Goal: Find specific page/section: Find specific page/section

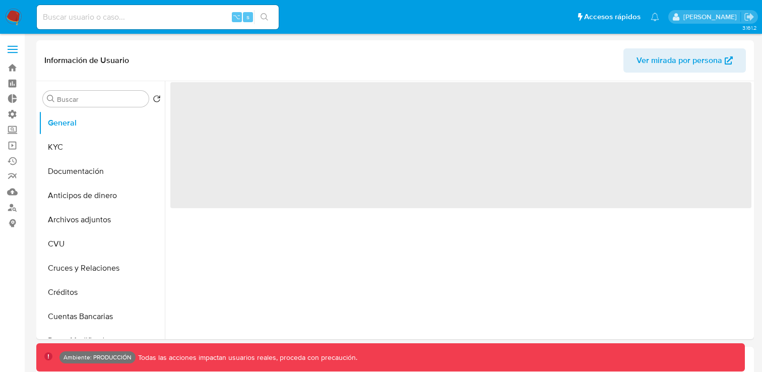
click at [18, 31] on nav "Pausado Ver notificaciones ⌥ s Accesos rápidos Presiona las siguientes teclas p…" at bounding box center [381, 17] width 762 height 34
select select "10"
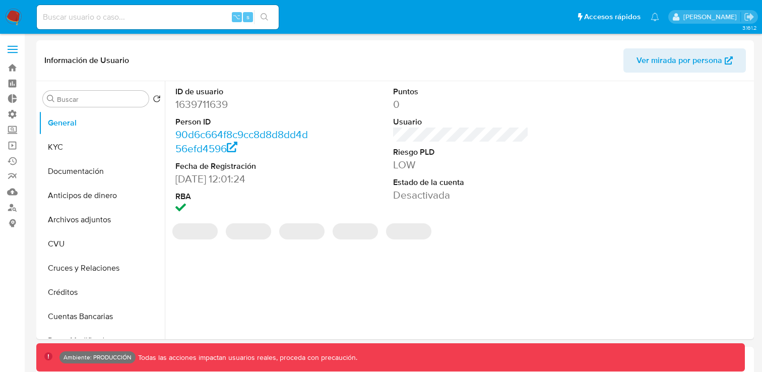
click at [17, 21] on img at bounding box center [13, 17] width 17 height 17
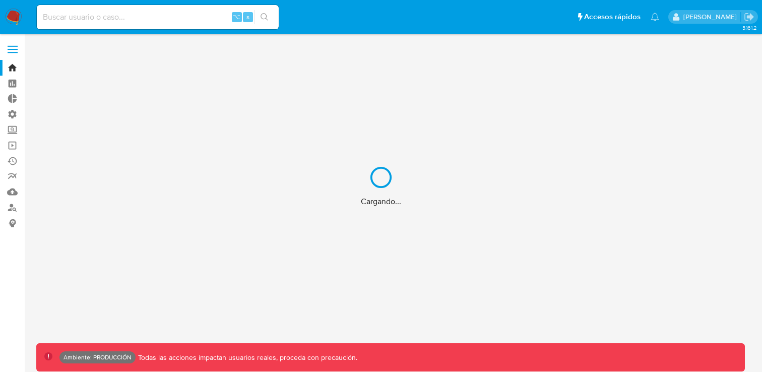
click at [15, 46] on div "Cargando..." at bounding box center [381, 186] width 762 height 372
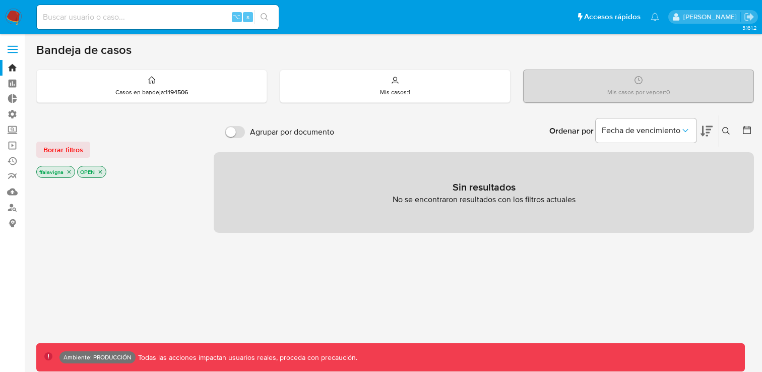
click at [102, 170] on icon "close-filter" at bounding box center [100, 172] width 6 height 6
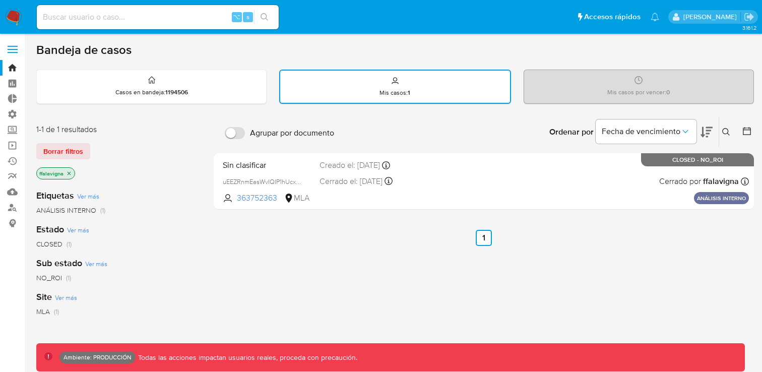
click at [70, 171] on icon "close-filter" at bounding box center [69, 173] width 6 height 6
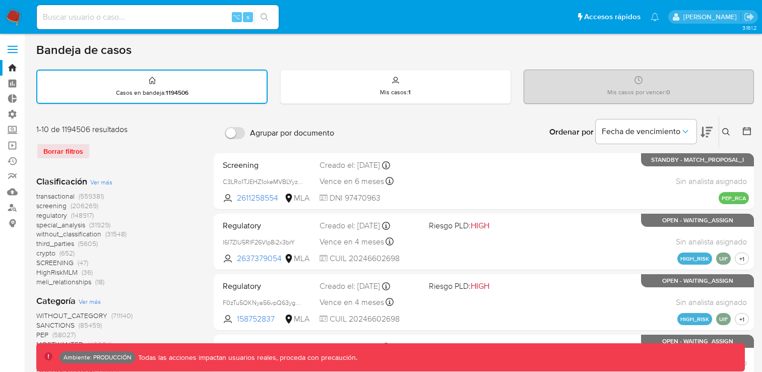
click at [15, 49] on span at bounding box center [13, 50] width 10 height 2
click at [0, 0] on input "checkbox" at bounding box center [0, 0] width 0 height 0
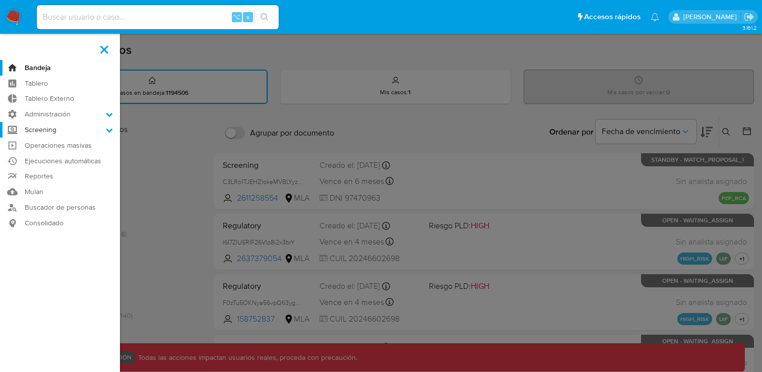
click at [107, 129] on icon at bounding box center [109, 130] width 7 height 4
click at [0, 0] on input "Screening" at bounding box center [0, 0] width 0 height 0
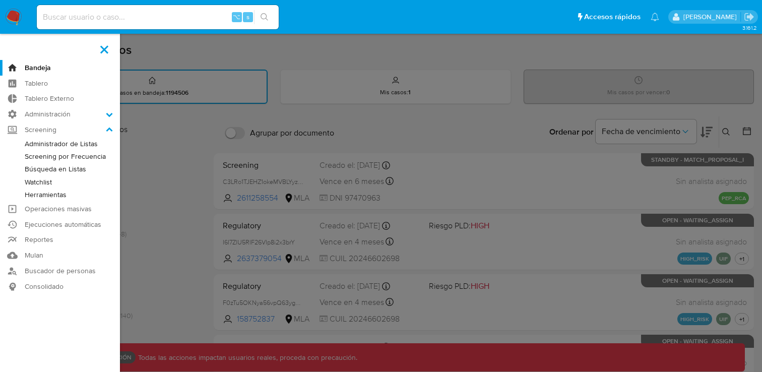
click at [81, 147] on link "Administrador de Listas" at bounding box center [60, 144] width 120 height 13
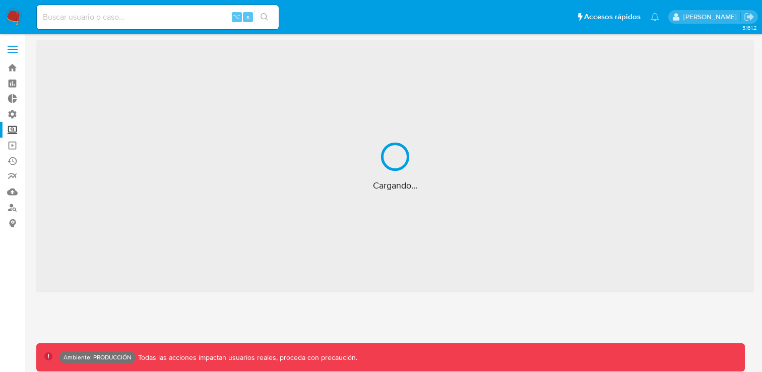
click at [17, 50] on label at bounding box center [12, 49] width 25 height 21
click at [0, 0] on input "checkbox" at bounding box center [0, 0] width 0 height 0
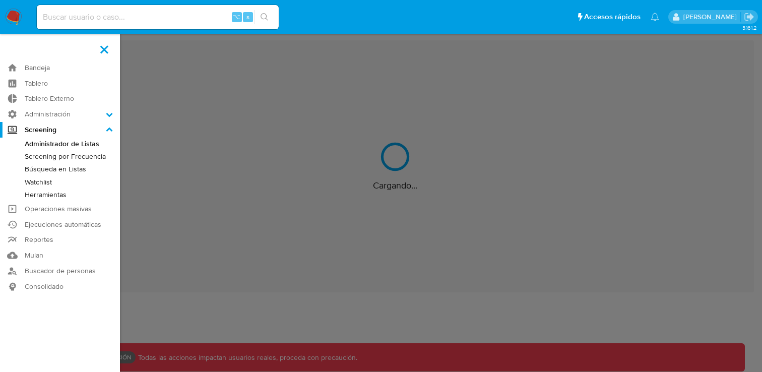
click at [108, 127] on icon at bounding box center [109, 129] width 7 height 7
click at [0, 0] on input "Screening" at bounding box center [0, 0] width 0 height 0
click at [50, 68] on link "Bandeja" at bounding box center [60, 68] width 120 height 16
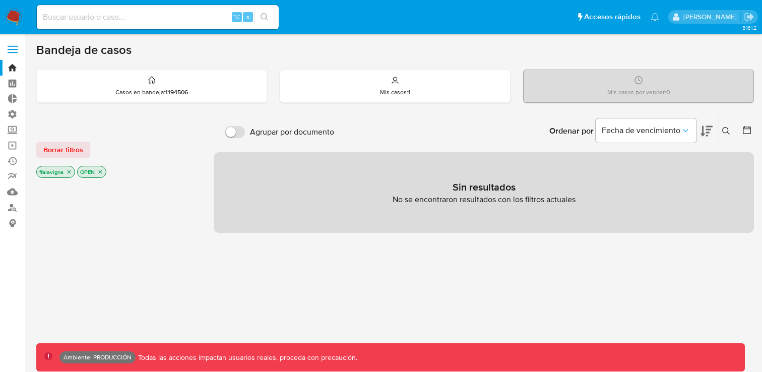
click at [99, 171] on icon "close-filter" at bounding box center [100, 172] width 6 height 6
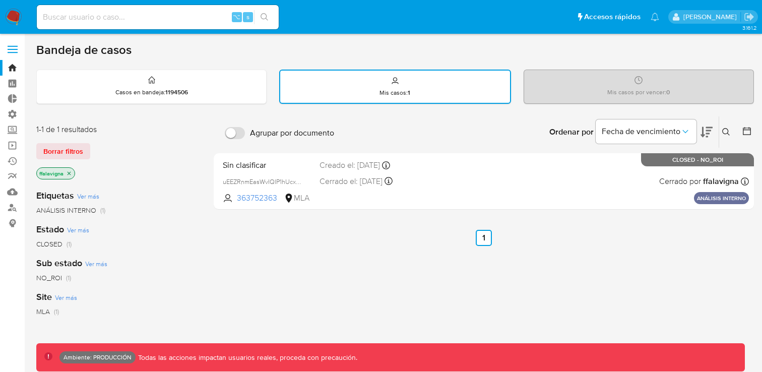
click at [68, 172] on icon "close-filter" at bounding box center [69, 173] width 6 height 6
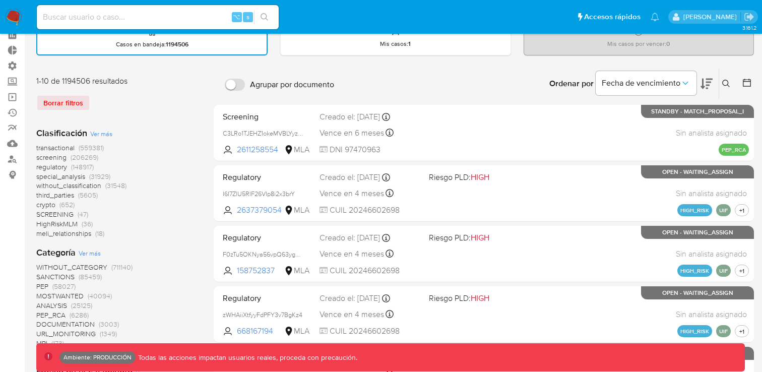
scroll to position [47, 0]
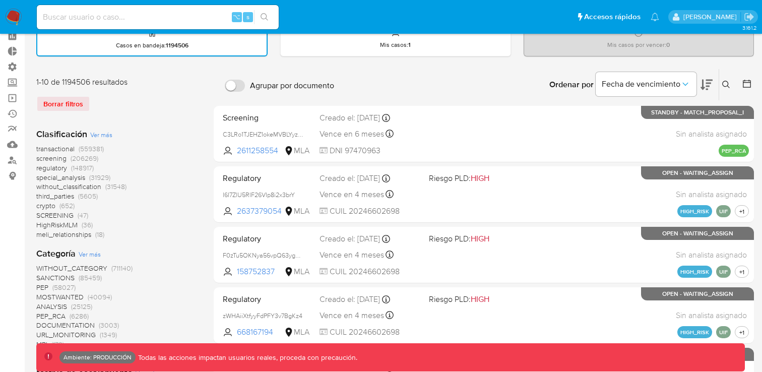
click at [59, 198] on span "third_parties" at bounding box center [55, 196] width 38 height 10
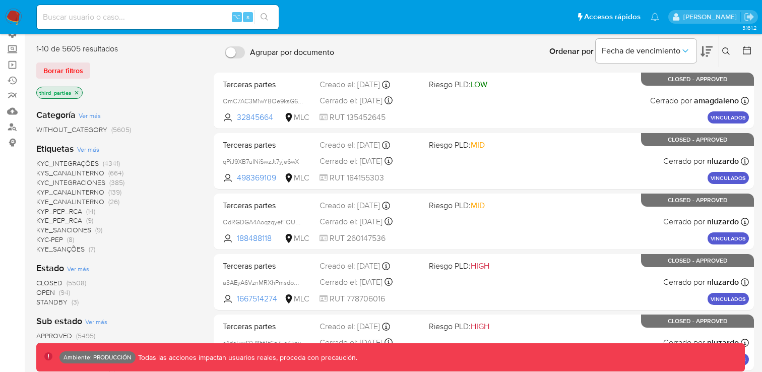
scroll to position [98, 0]
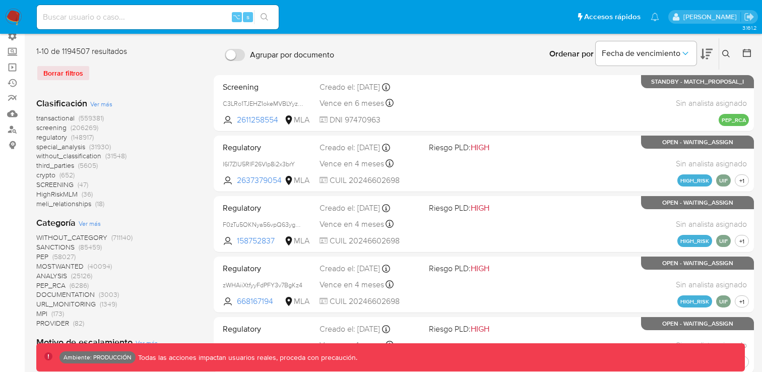
scroll to position [88, 0]
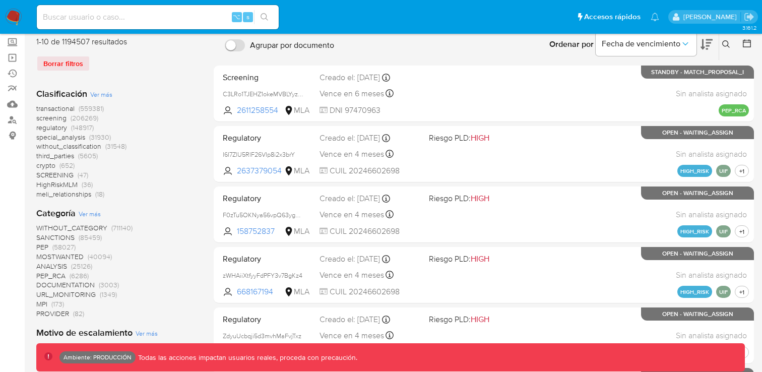
click at [100, 94] on span "Ver más" at bounding box center [101, 94] width 22 height 9
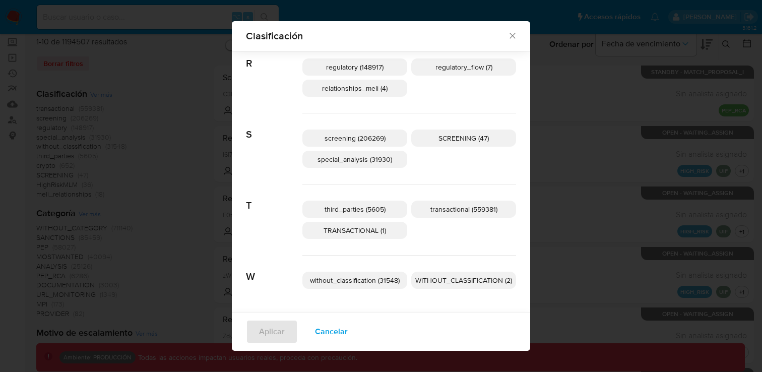
scroll to position [234, 0]
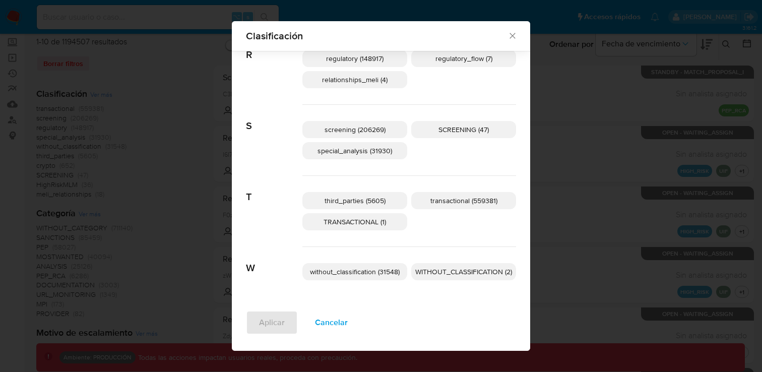
click at [343, 133] on span "screening (206269)" at bounding box center [354, 129] width 61 height 10
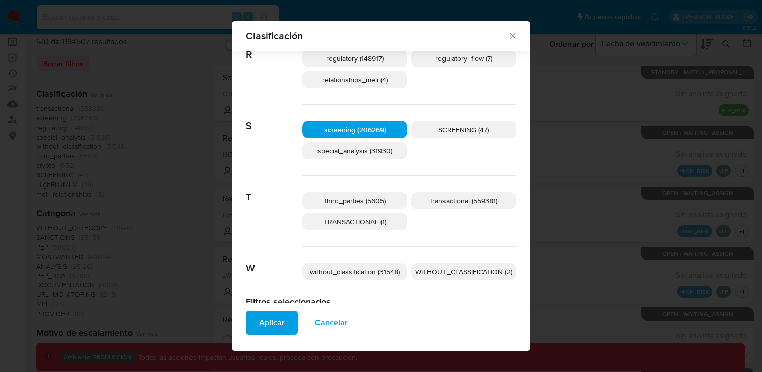
click at [282, 325] on span "Aplicar" at bounding box center [272, 322] width 26 height 22
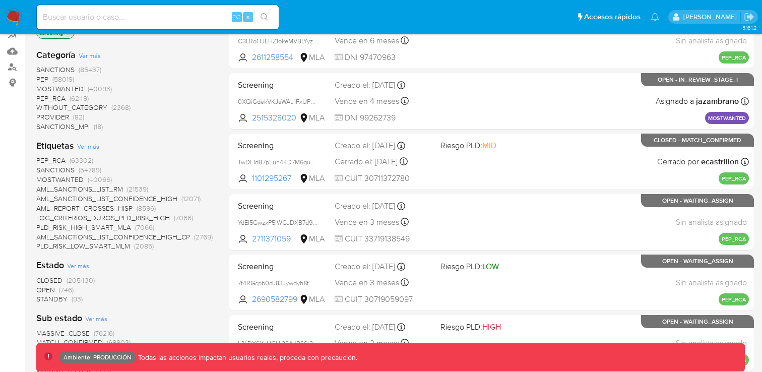
scroll to position [151, 0]
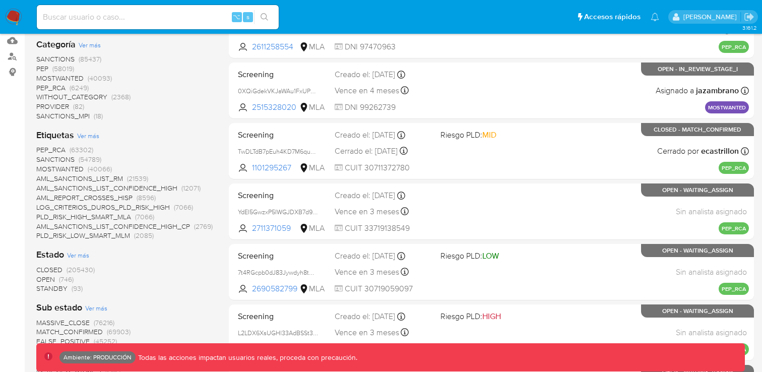
click at [95, 137] on span "Ver más" at bounding box center [88, 135] width 22 height 9
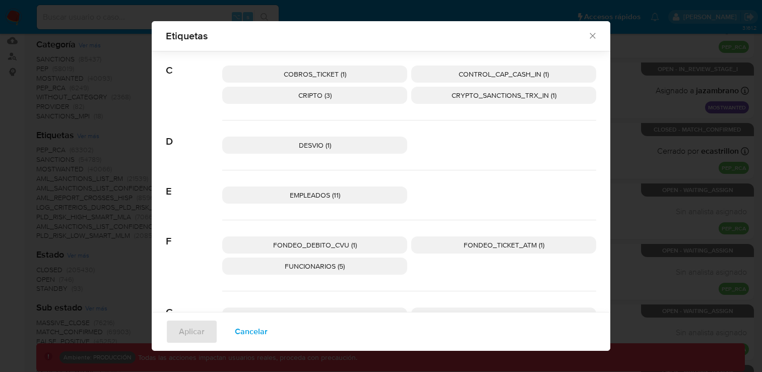
scroll to position [365, 0]
click at [327, 197] on span "EMPLEADOS (11)" at bounding box center [315, 196] width 50 height 10
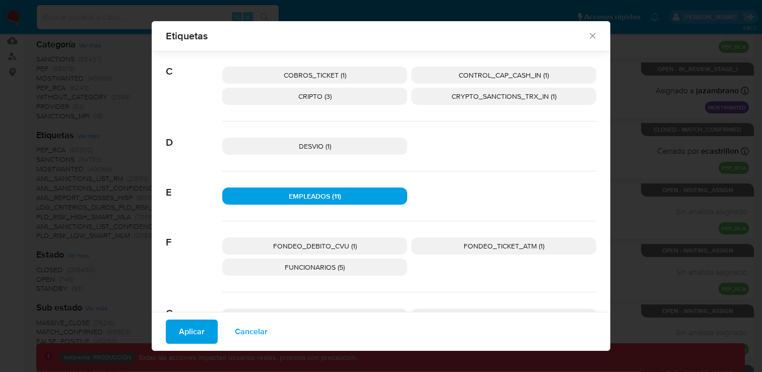
click at [189, 326] on span "Aplicar" at bounding box center [192, 331] width 26 height 22
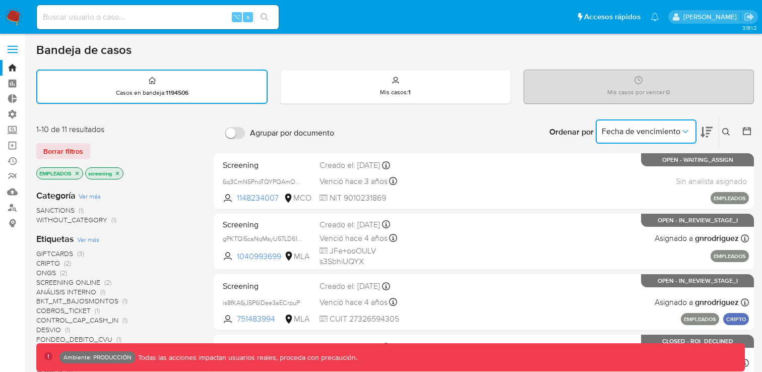
click at [656, 132] on span "Fecha de vencimiento" at bounding box center [640, 131] width 79 height 10
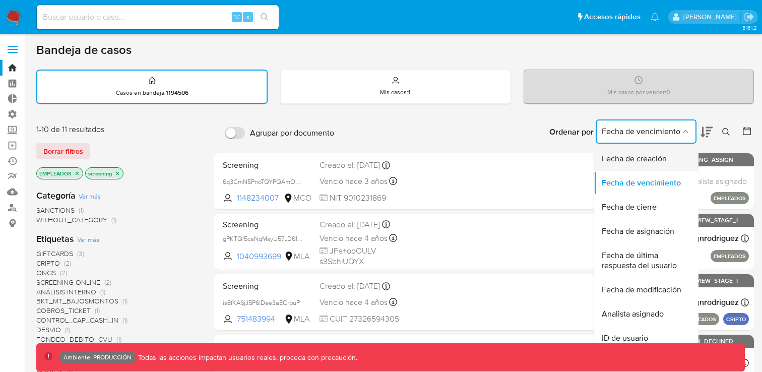
click at [638, 161] on span "Fecha de creación" at bounding box center [633, 159] width 65 height 10
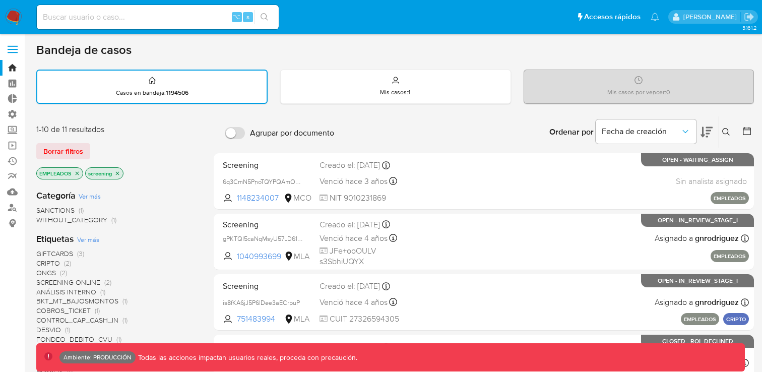
click at [707, 138] on button at bounding box center [706, 131] width 12 height 31
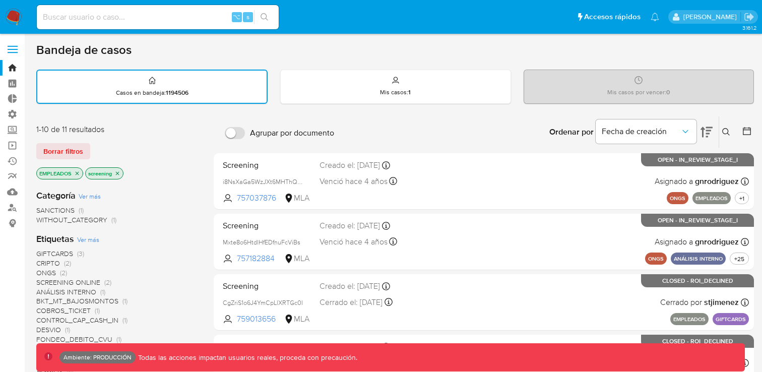
click at [706, 127] on icon at bounding box center [706, 132] width 12 height 11
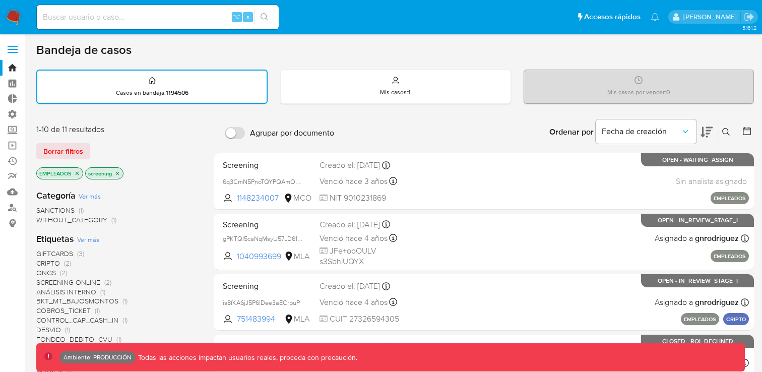
click at [76, 172] on icon "close-filter" at bounding box center [77, 173] width 6 height 6
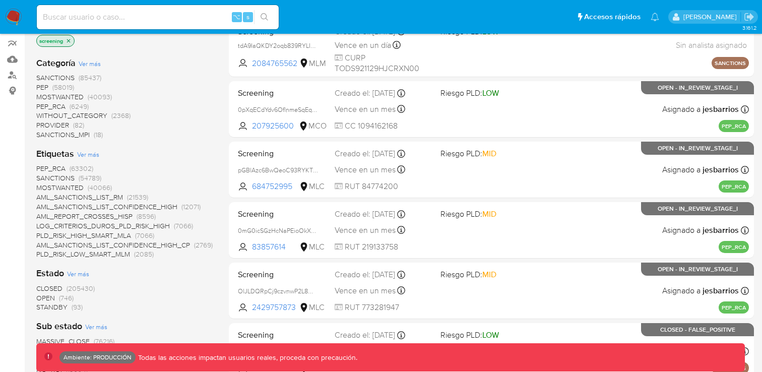
scroll to position [135, 0]
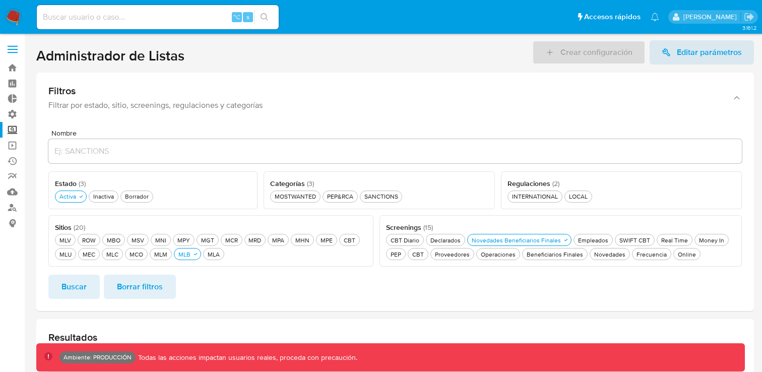
scroll to position [289, 0]
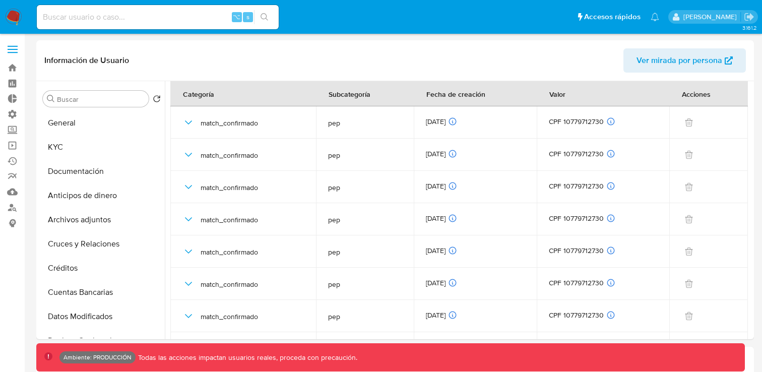
select select "10"
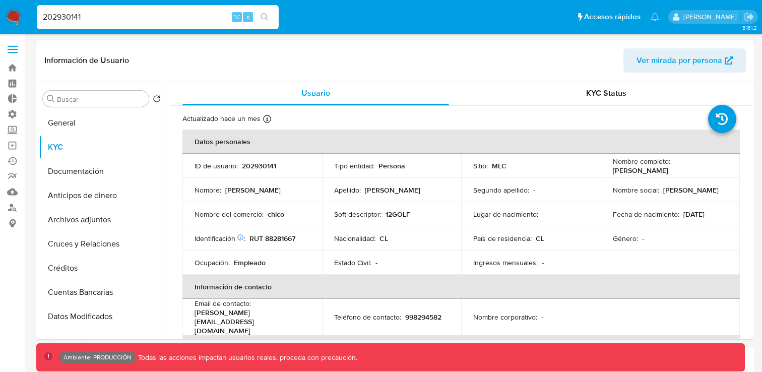
select select "10"
